Goal: Find specific page/section: Find specific page/section

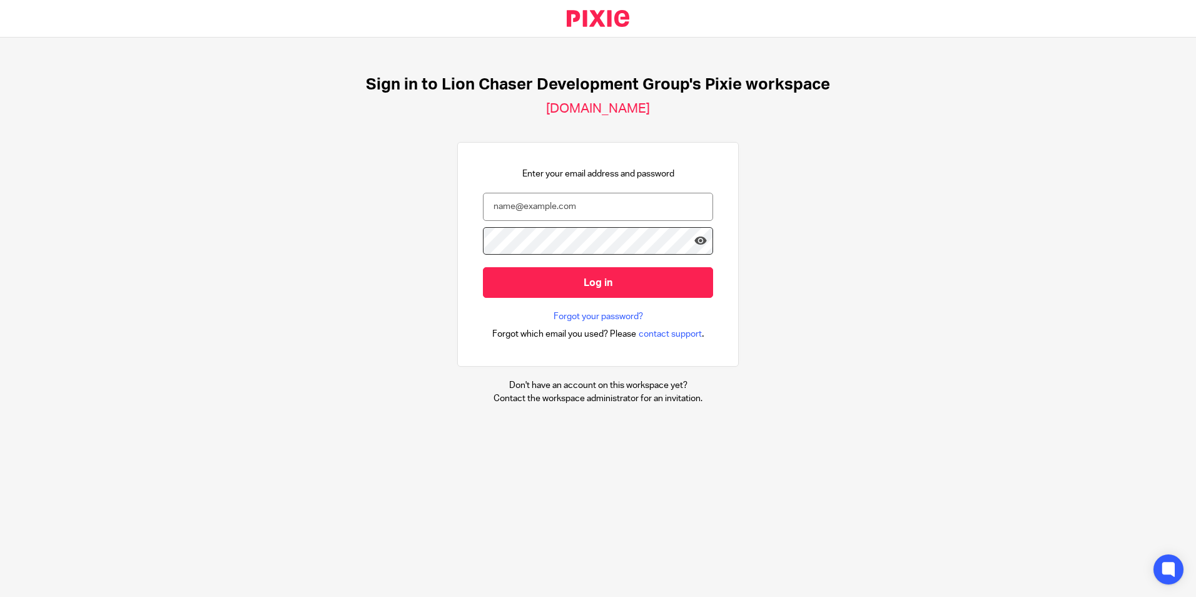
click at [0, 596] on com-1password-button at bounding box center [0, 597] width 0 height 0
type input "mbrown@lcdevgroup.com"
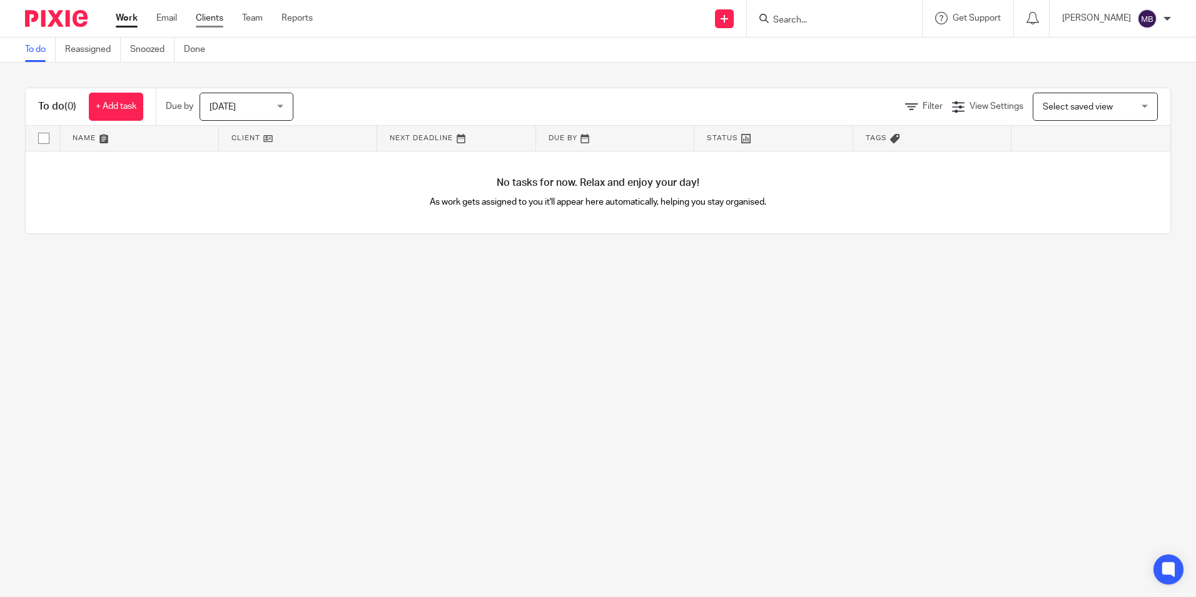
click at [210, 16] on link "Clients" at bounding box center [210, 18] width 28 height 13
